Goal: Book appointment/travel/reservation

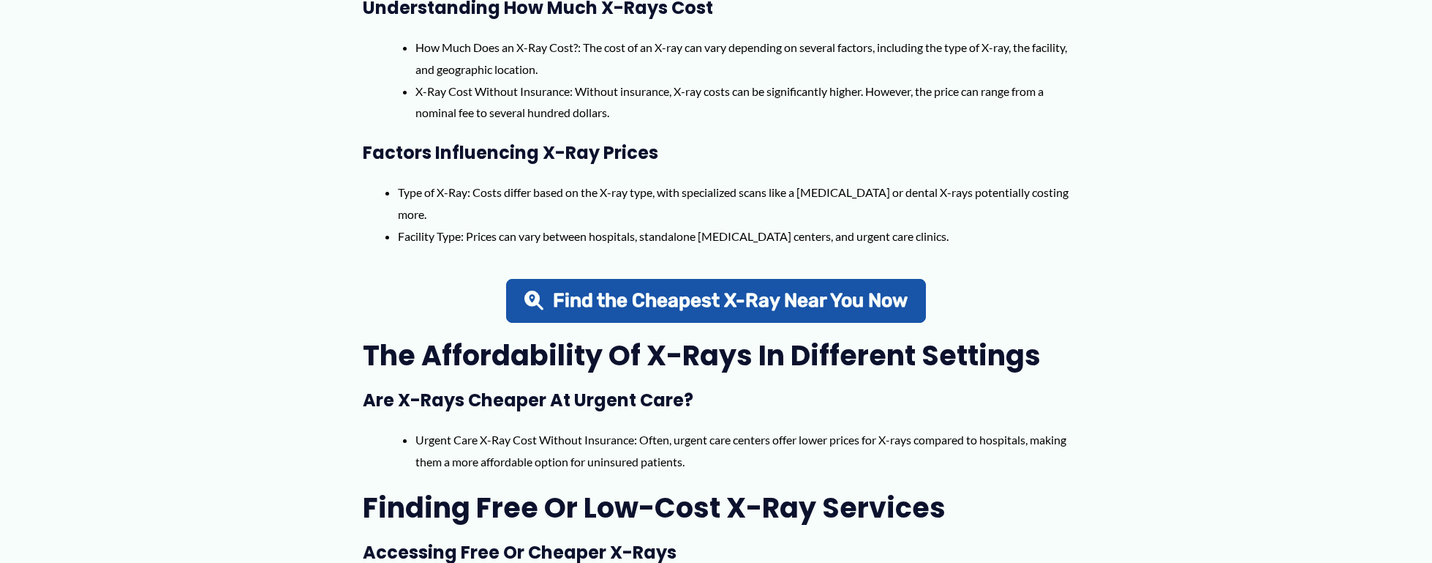
scroll to position [732, 0]
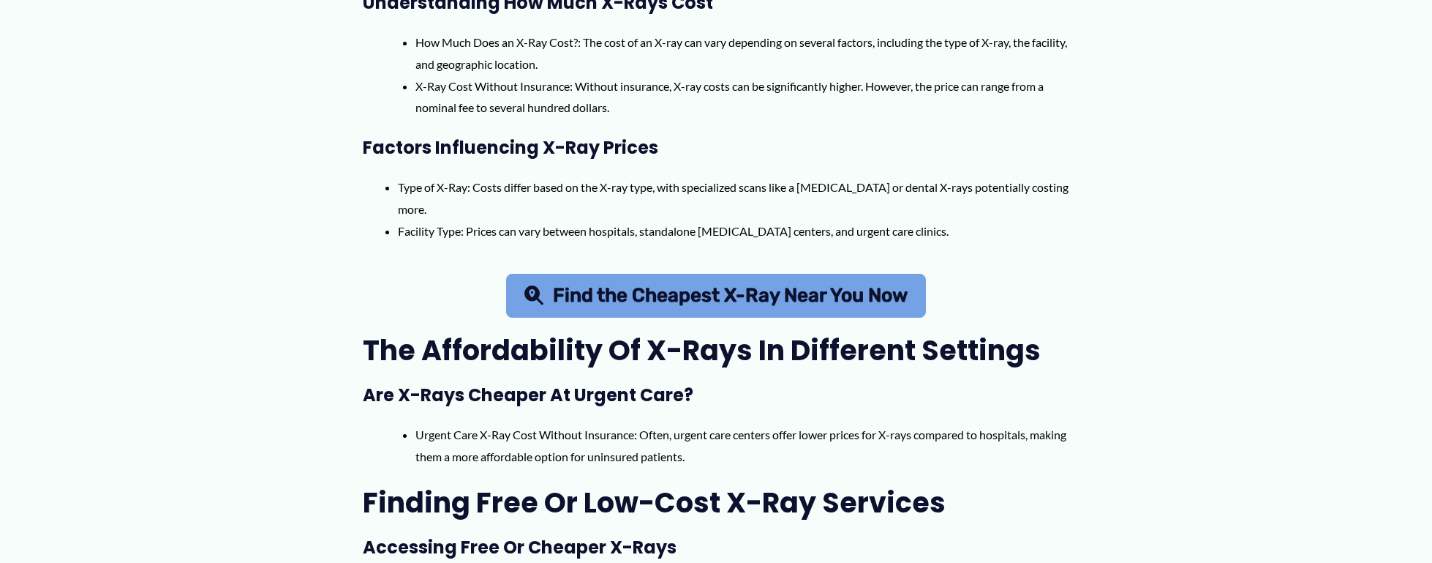
click at [872, 296] on span "Find the Cheapest X-Ray Near You Now" at bounding box center [730, 295] width 355 height 19
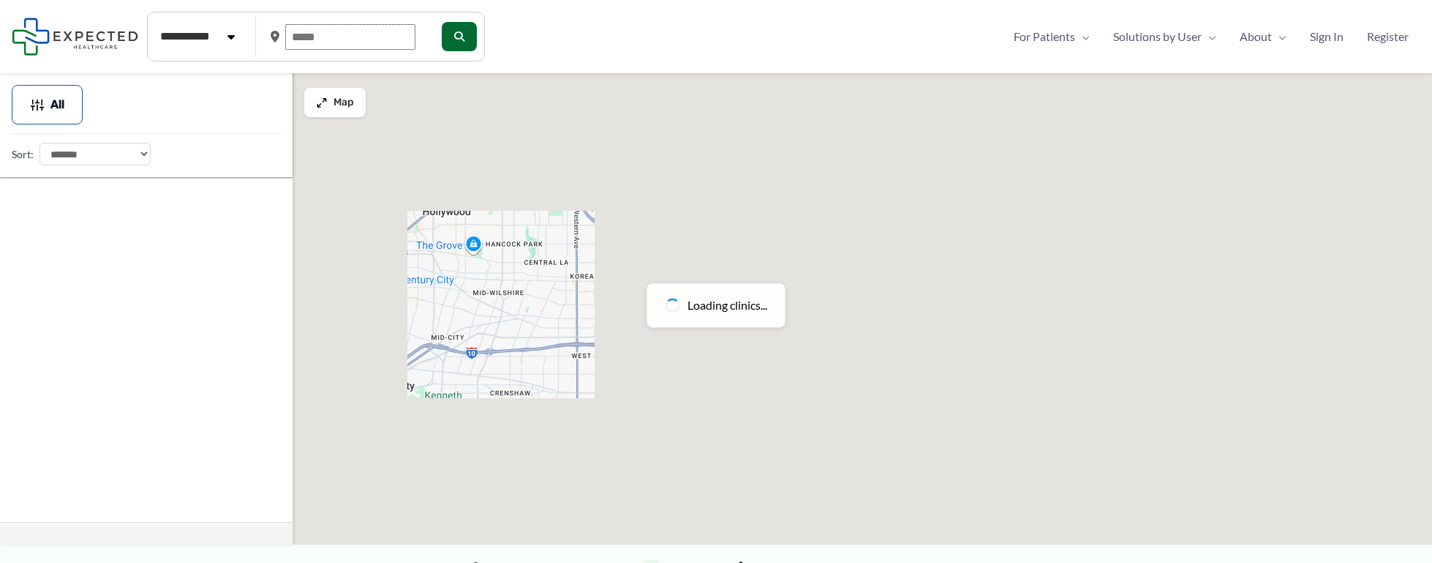
click at [381, 34] on input "text" at bounding box center [350, 37] width 130 height 26
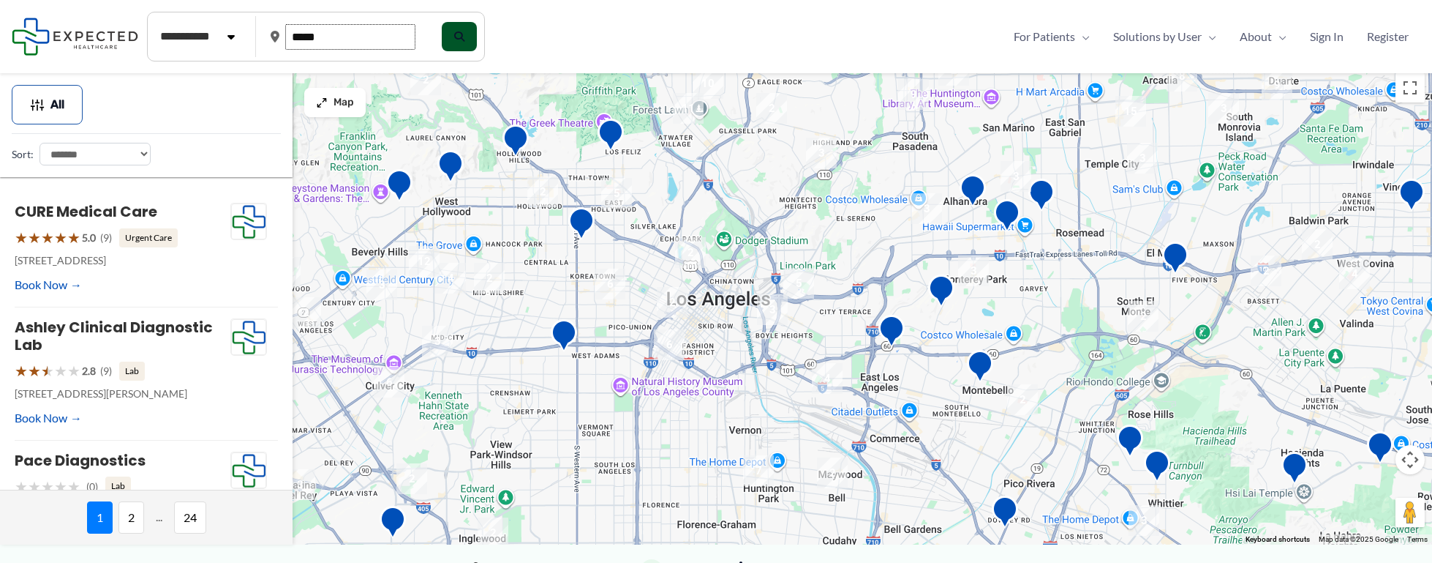
type input "*****"
click at [476, 37] on button "submit" at bounding box center [457, 36] width 35 height 29
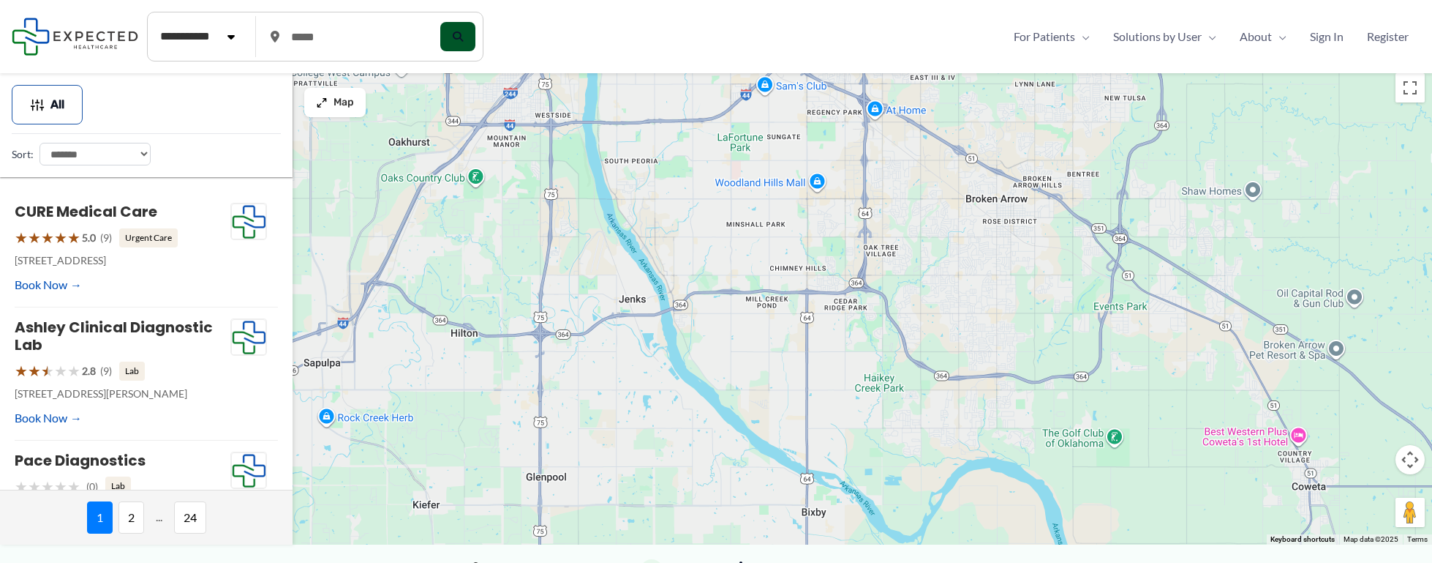
click at [463, 36] on icon "submit" at bounding box center [458, 36] width 10 height 10
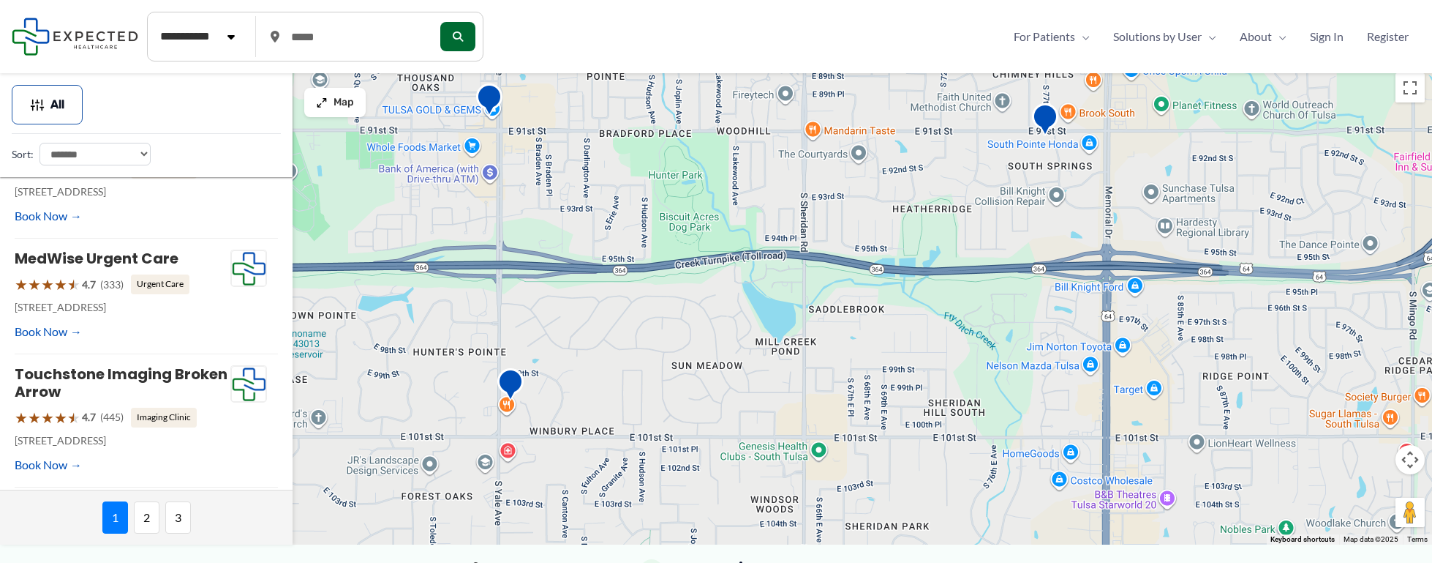
drag, startPoint x: 613, startPoint y: 172, endPoint x: 600, endPoint y: 356, distance: 184.8
click at [609, 352] on div at bounding box center [716, 305] width 1432 height 478
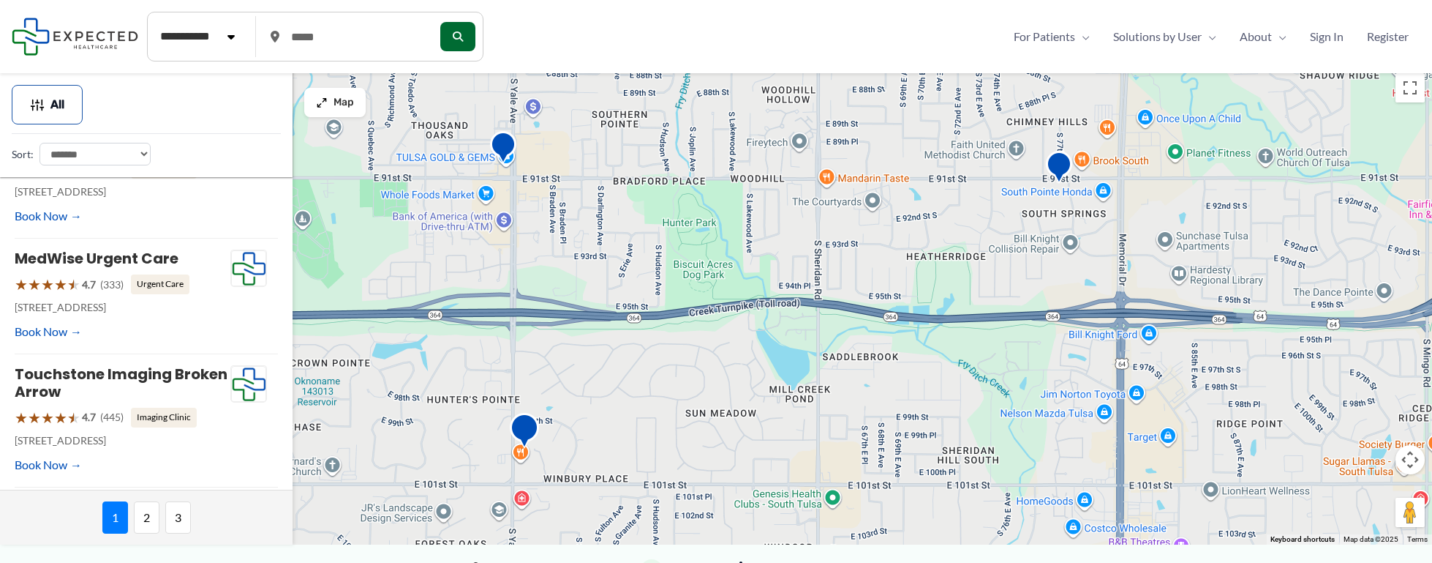
click at [528, 431] on img "Tulsa Women&#8217;s Health Care" at bounding box center [524, 433] width 41 height 52
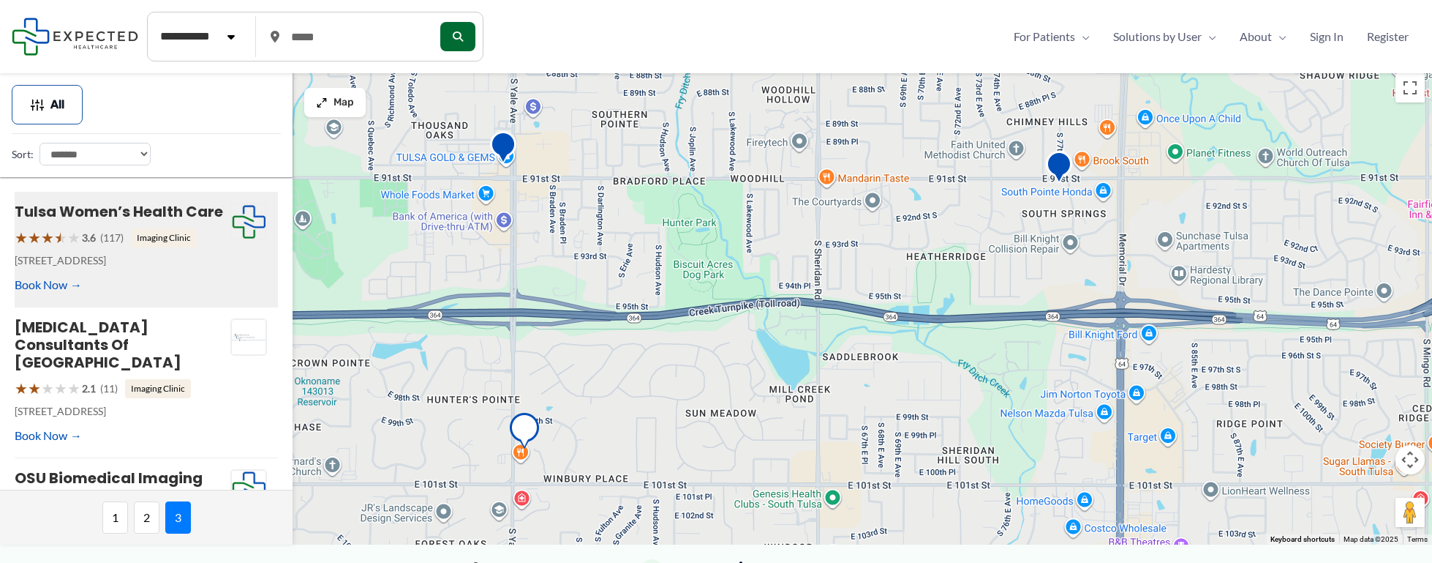
click at [528, 431] on img "Tulsa Women&#8217;s Health Care" at bounding box center [524, 433] width 41 height 52
click at [505, 146] on img "Advantage Diagnostic &#038; MRI" at bounding box center [503, 148] width 41 height 52
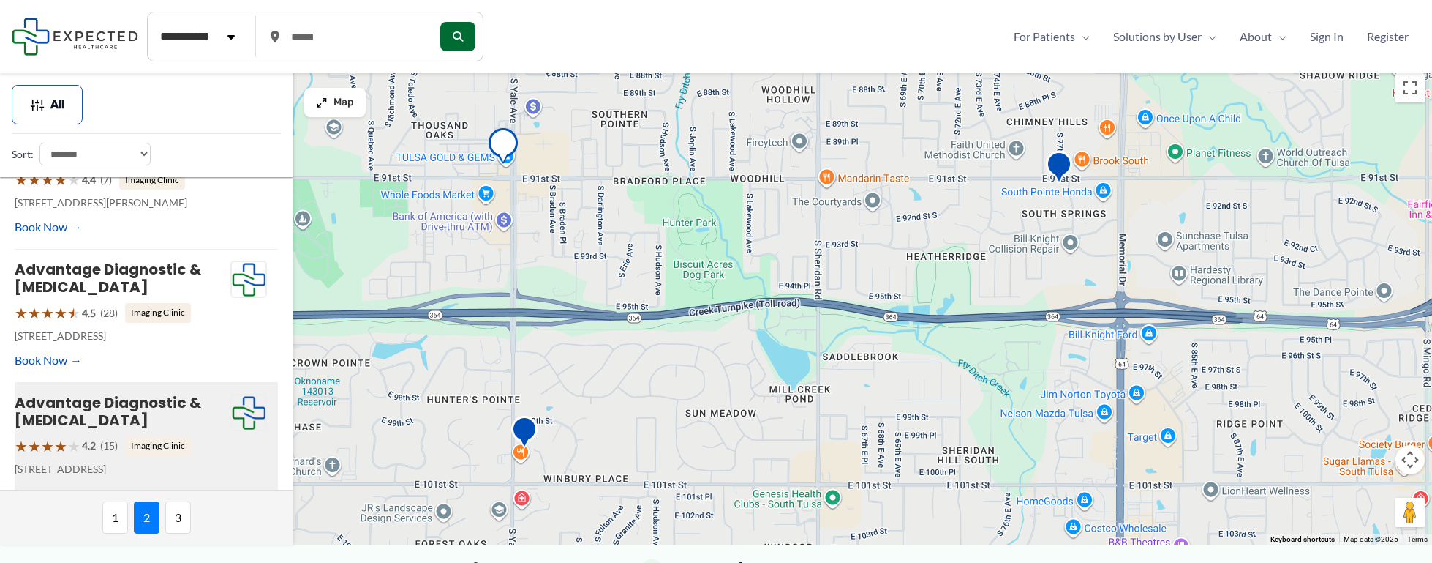
scroll to position [958, 0]
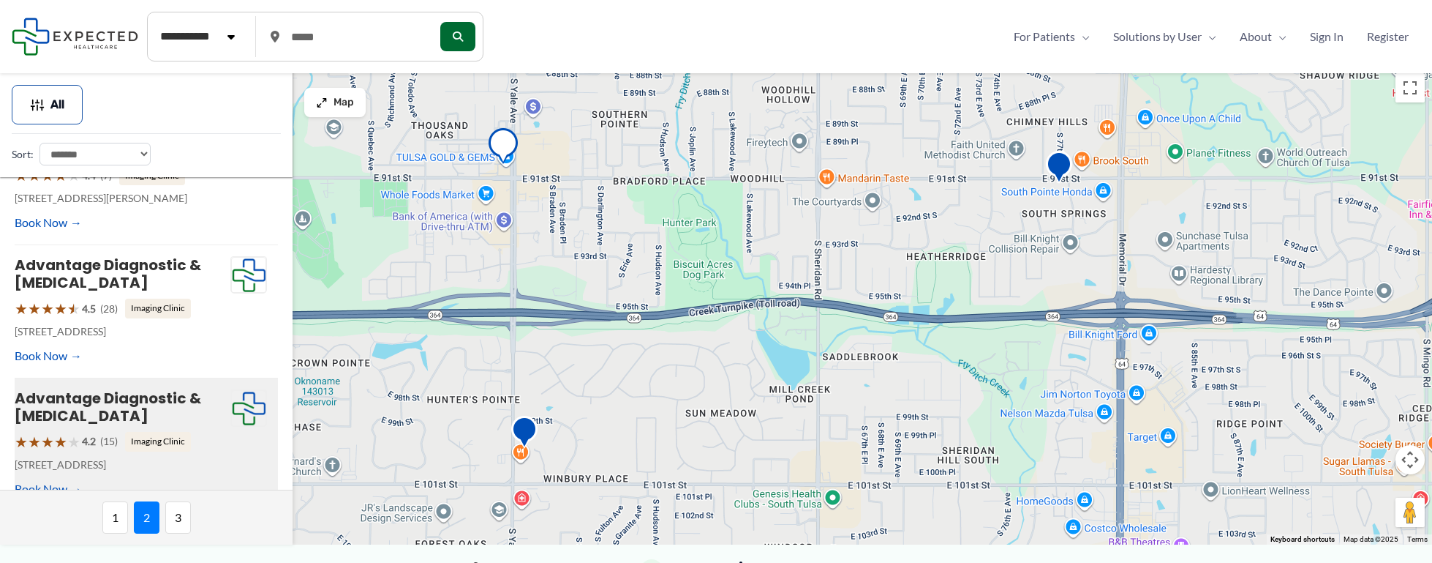
click at [505, 146] on img "Advantage Diagnostic &#038; MRI" at bounding box center [503, 148] width 41 height 52
click at [524, 429] on img "Tulsa Women&#8217;s Health Care" at bounding box center [524, 433] width 41 height 52
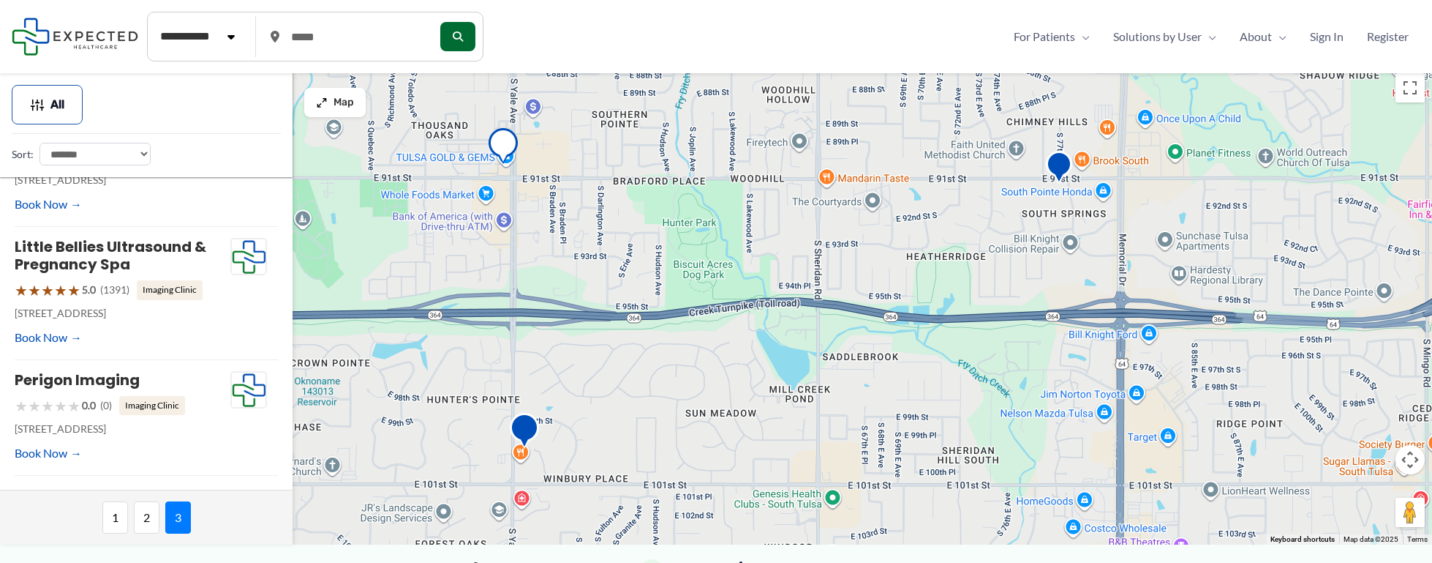
scroll to position [0, 0]
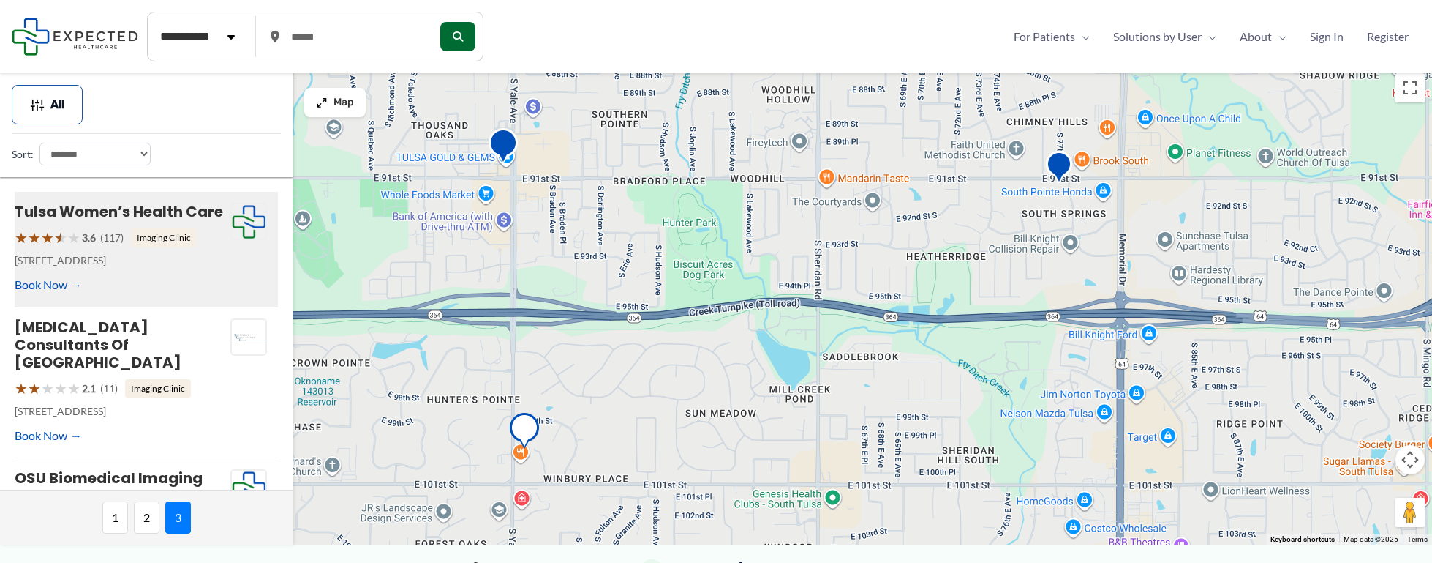
click at [506, 138] on img "Advantage Diagnostic &#038; MRI" at bounding box center [503, 148] width 41 height 52
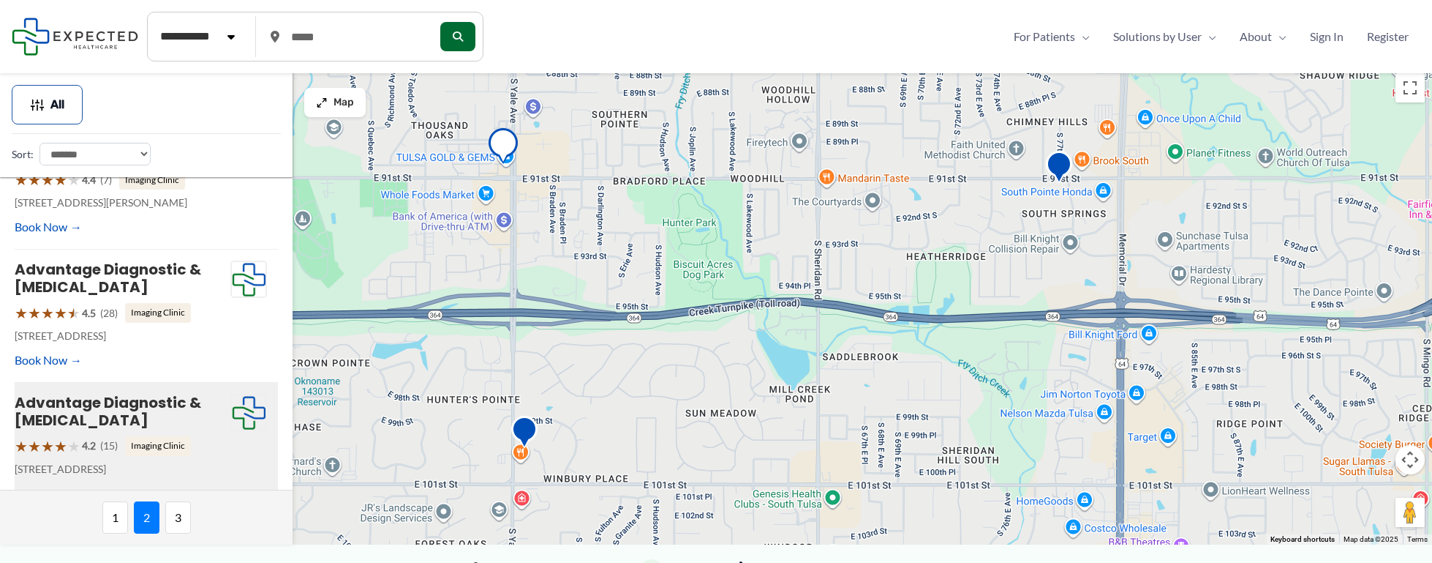
scroll to position [958, 0]
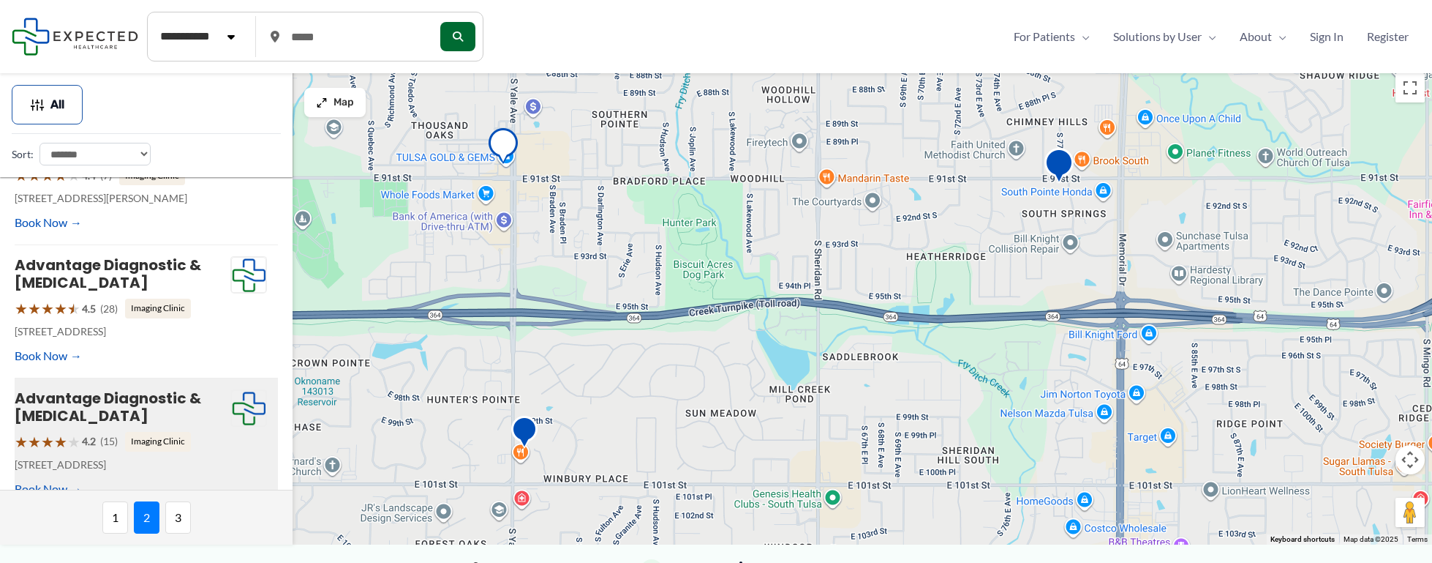
click at [1064, 154] on img "Envision Imaging of Tulsa" at bounding box center [1059, 168] width 41 height 52
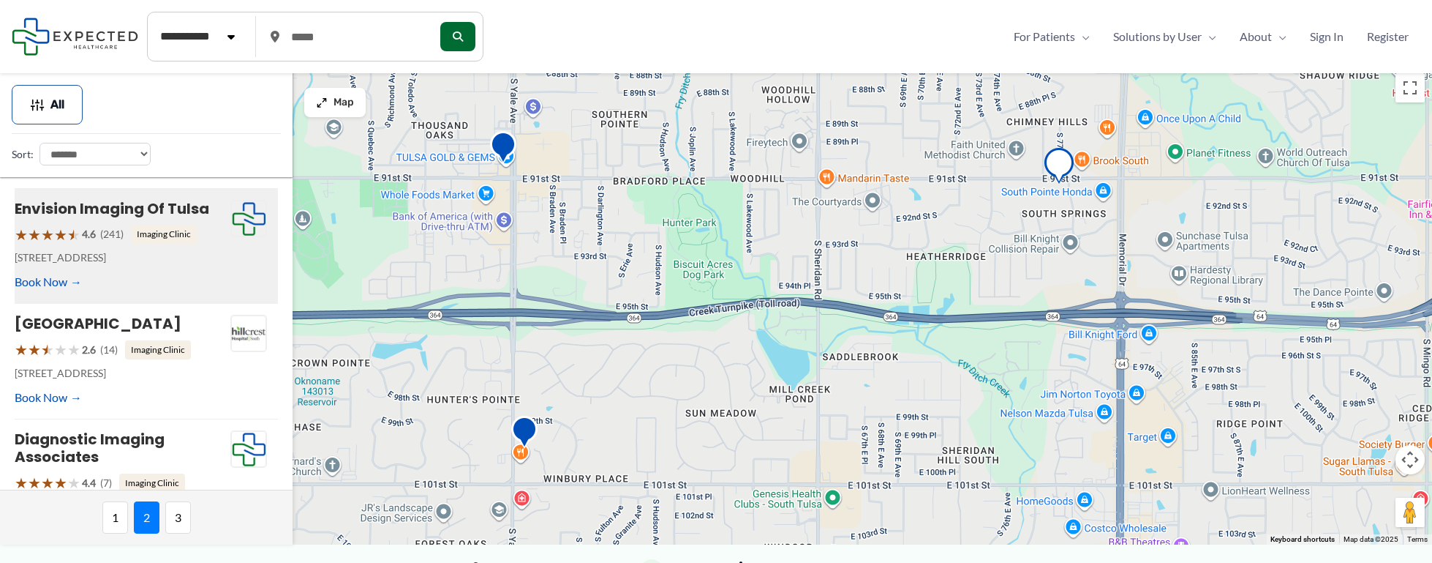
scroll to position [625, 0]
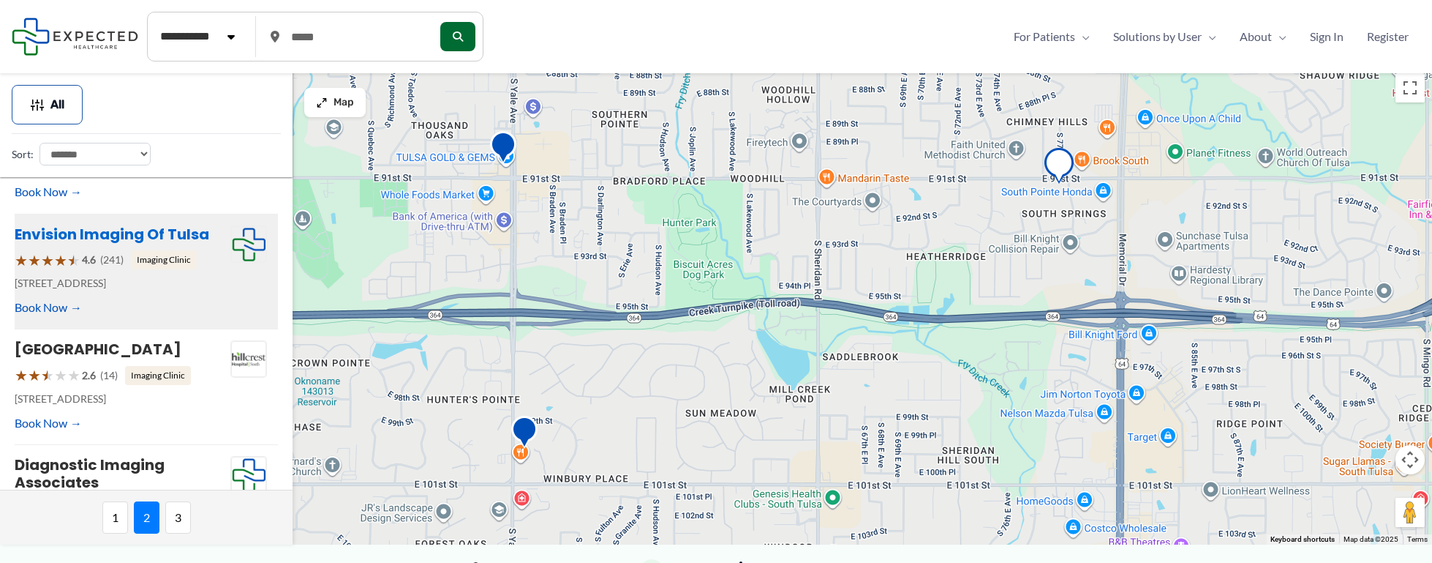
click at [51, 224] on link "Envision Imaging of Tulsa" at bounding box center [112, 234] width 195 height 20
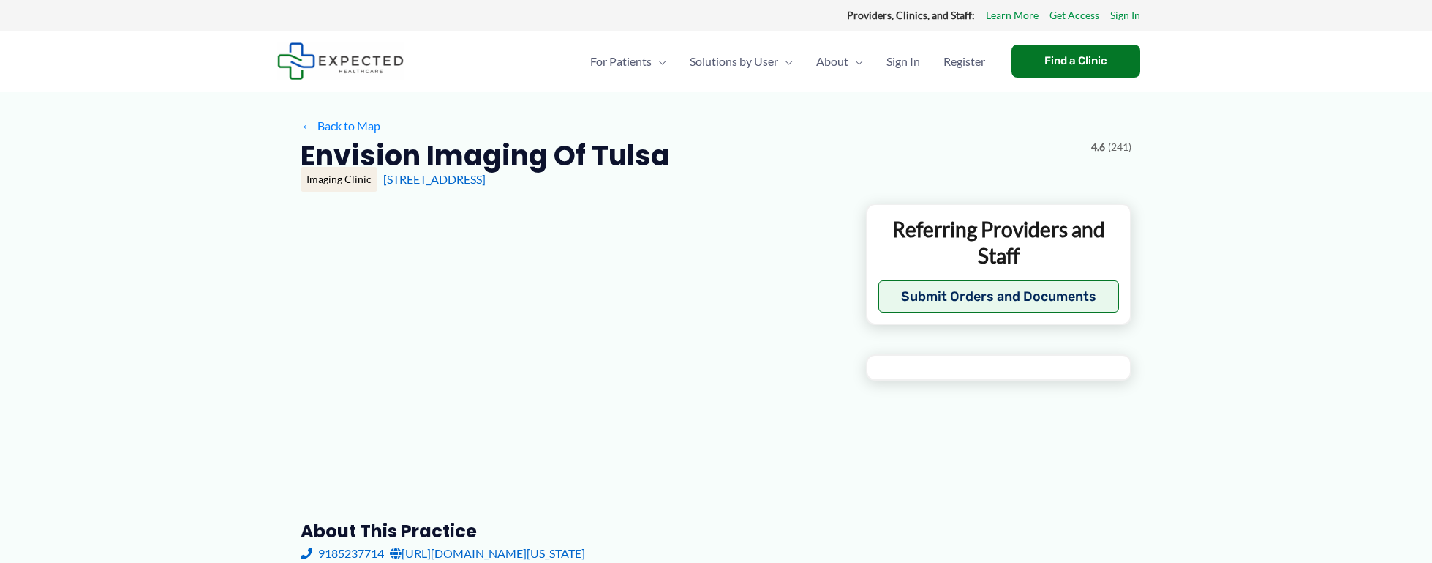
type input "**********"
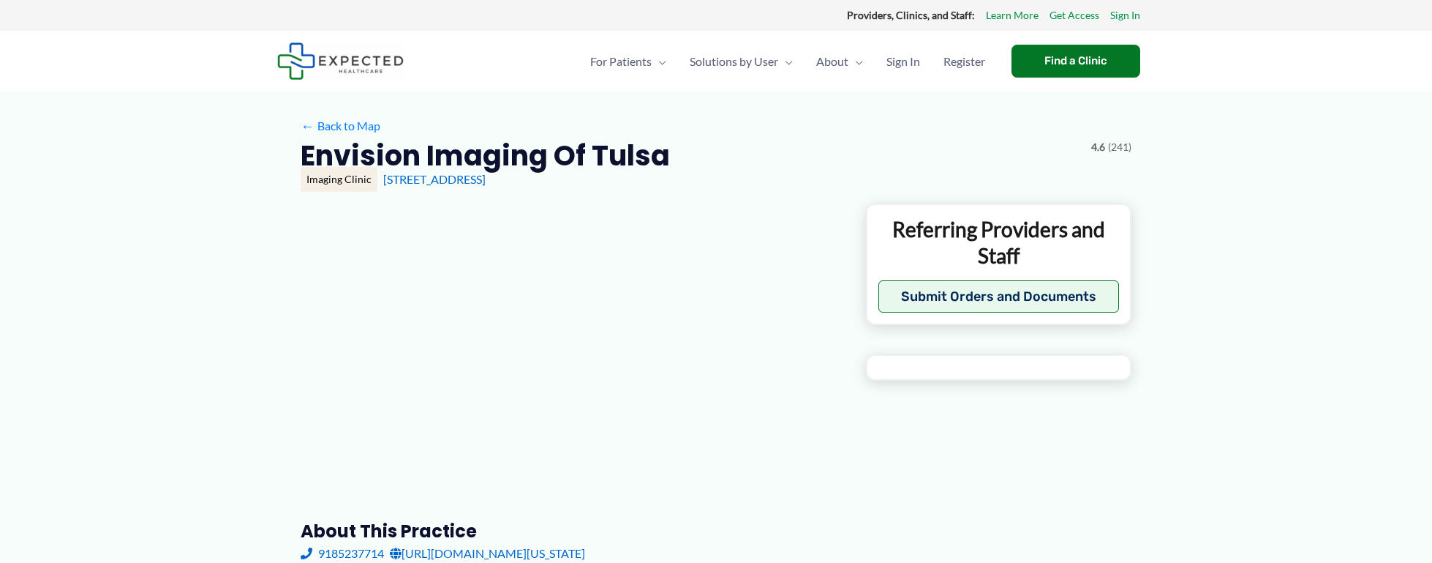
type input "**********"
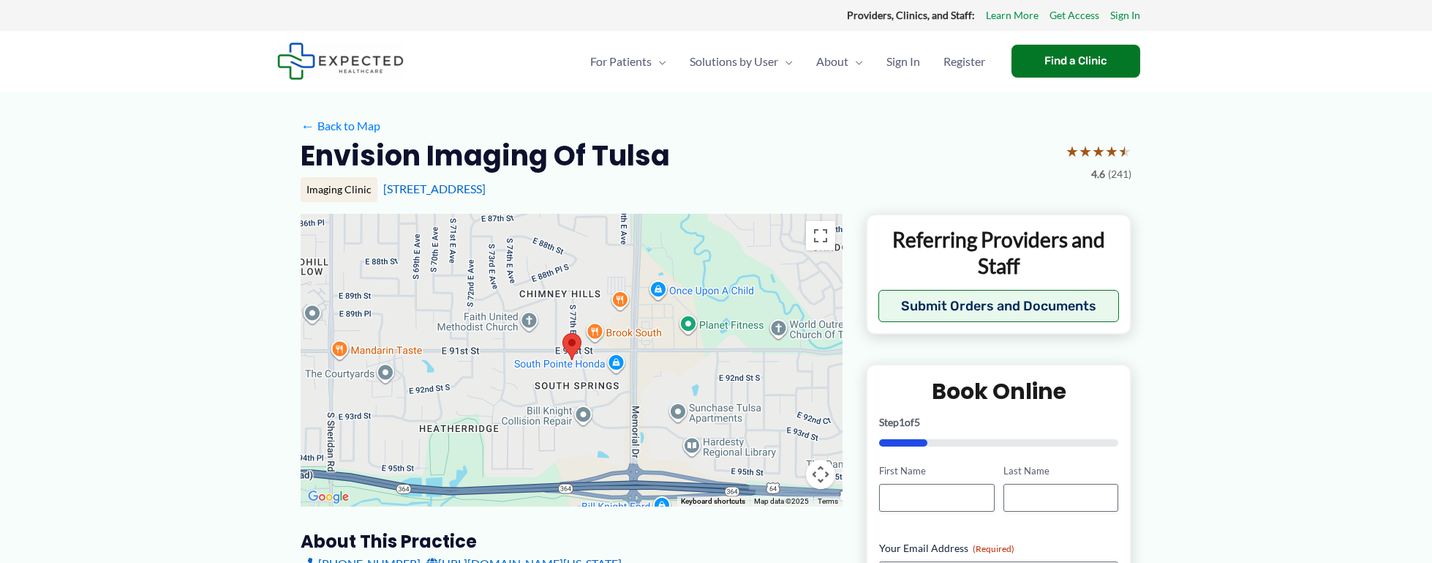
scroll to position [146, 0]
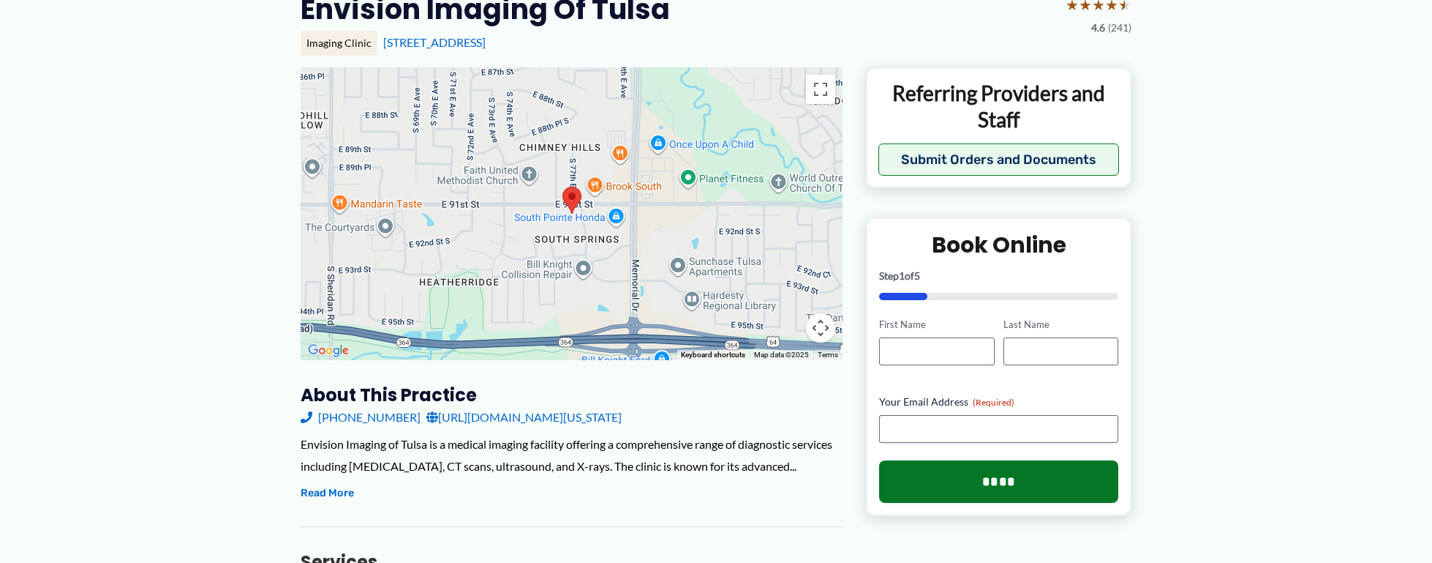
click at [357, 416] on link "(918) 523-7714" at bounding box center [361, 417] width 120 height 22
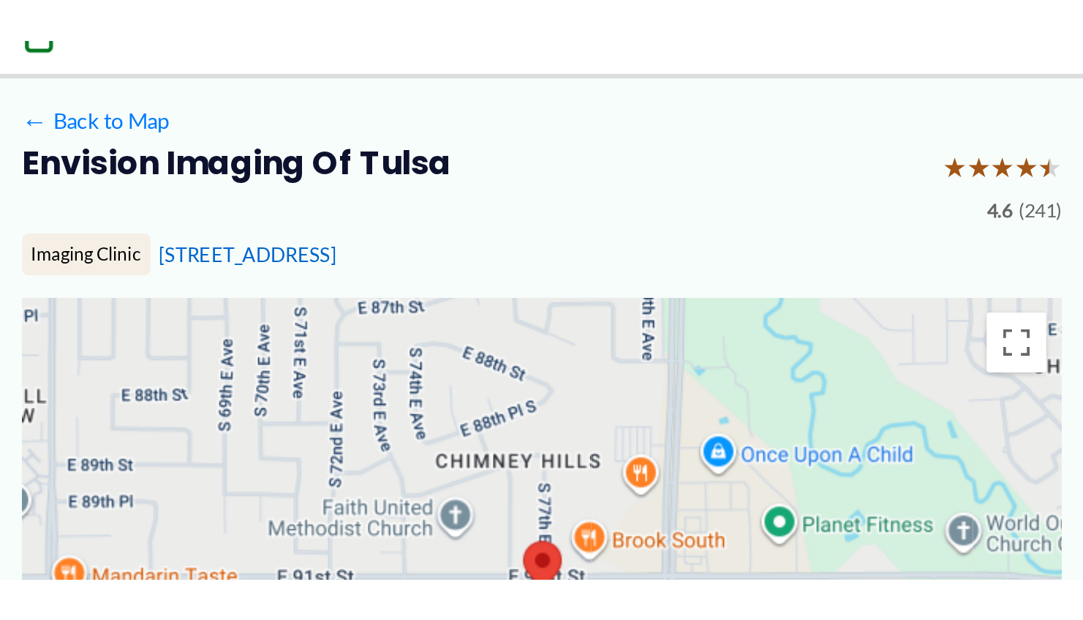
scroll to position [73, 0]
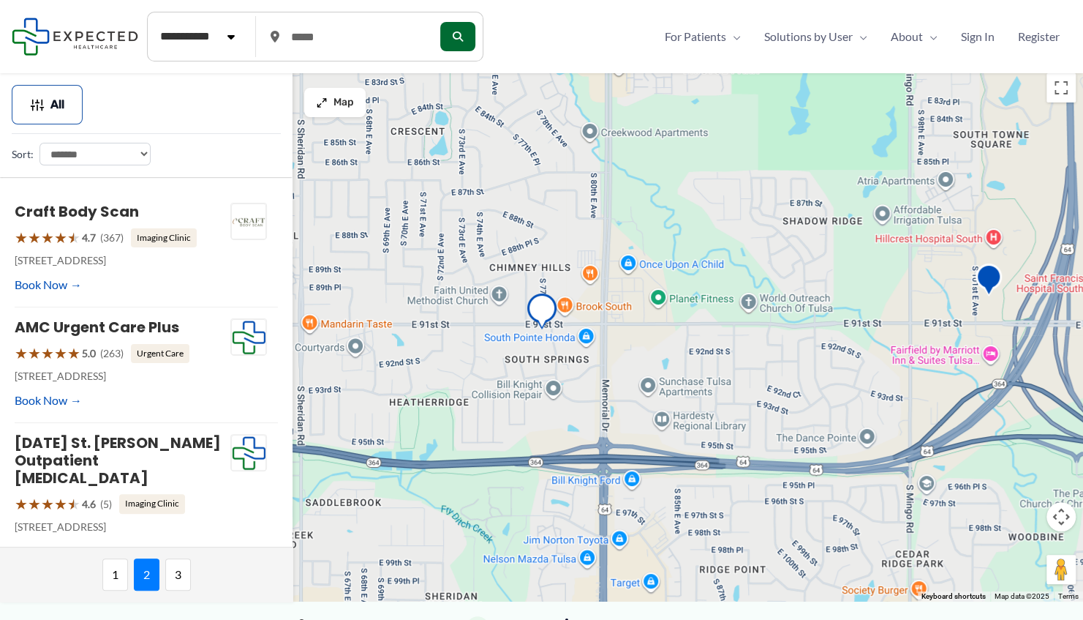
scroll to position [625, 0]
